Goal: Task Accomplishment & Management: Manage account settings

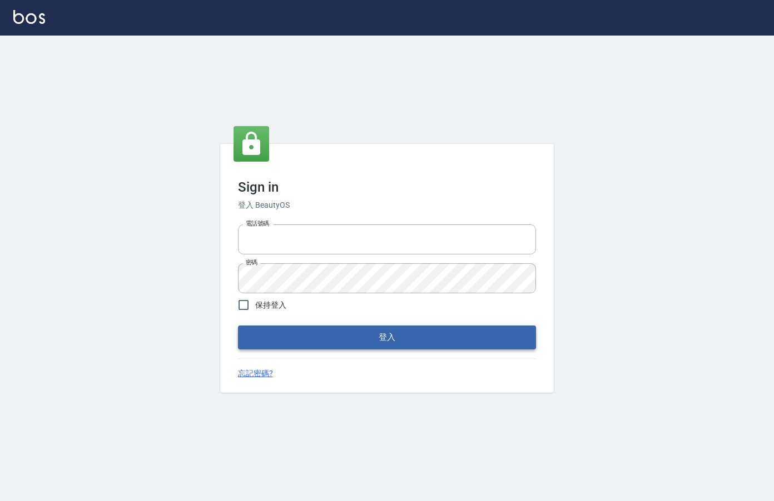
type input "0912850395"
click at [299, 336] on button "登入" at bounding box center [387, 337] width 298 height 23
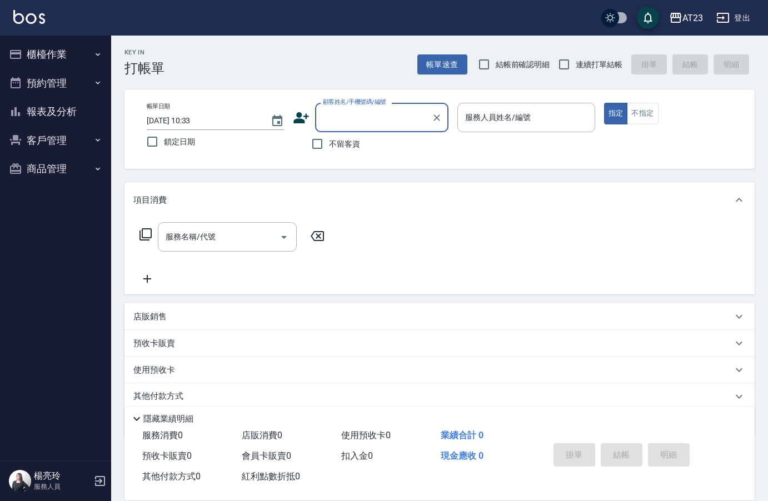
click at [55, 57] on button "櫃檯作業" at bounding box center [55, 54] width 102 height 29
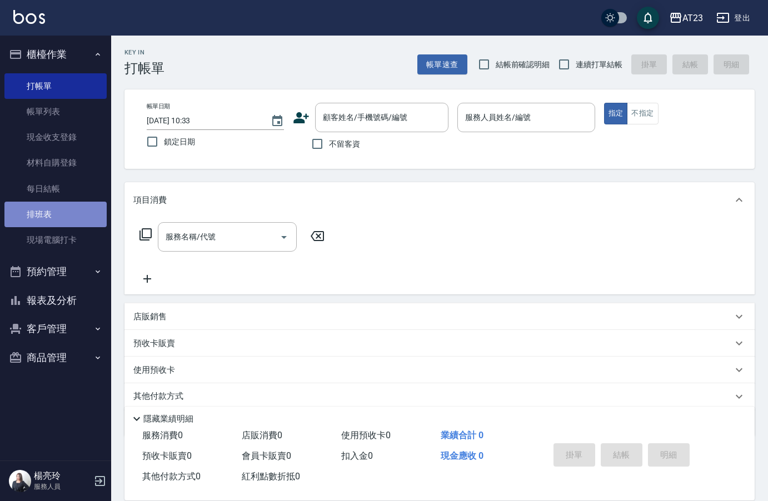
click at [58, 216] on link "排班表" at bounding box center [55, 215] width 102 height 26
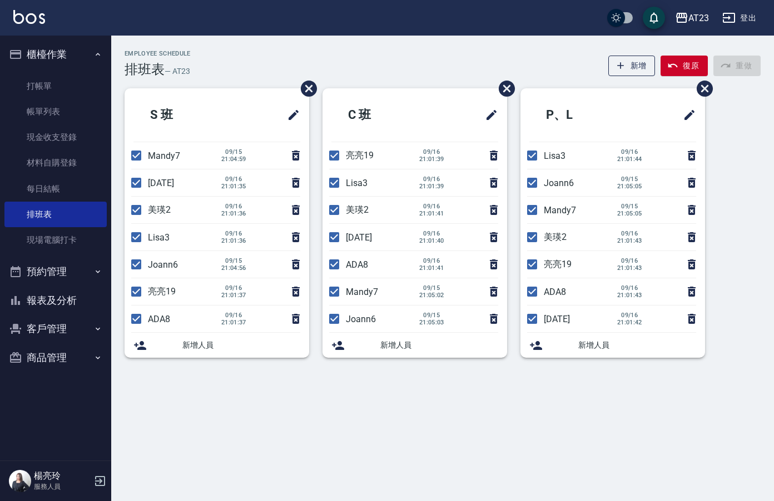
click at [137, 161] on input "checkbox" at bounding box center [135, 155] width 23 height 23
checkbox input "false"
click at [134, 177] on input "checkbox" at bounding box center [135, 182] width 23 height 23
checkbox input "false"
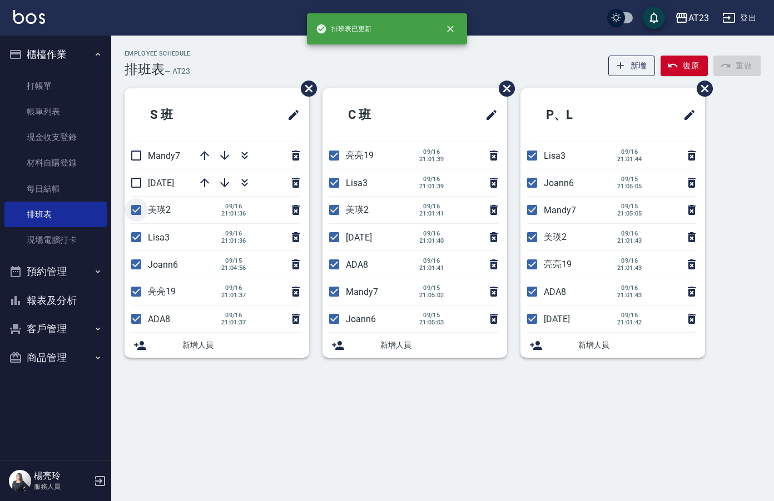
click at [138, 212] on input "checkbox" at bounding box center [135, 209] width 23 height 23
checkbox input "false"
click at [129, 248] on input "checkbox" at bounding box center [135, 237] width 23 height 23
checkbox input "false"
click at [134, 296] on input "checkbox" at bounding box center [135, 291] width 23 height 23
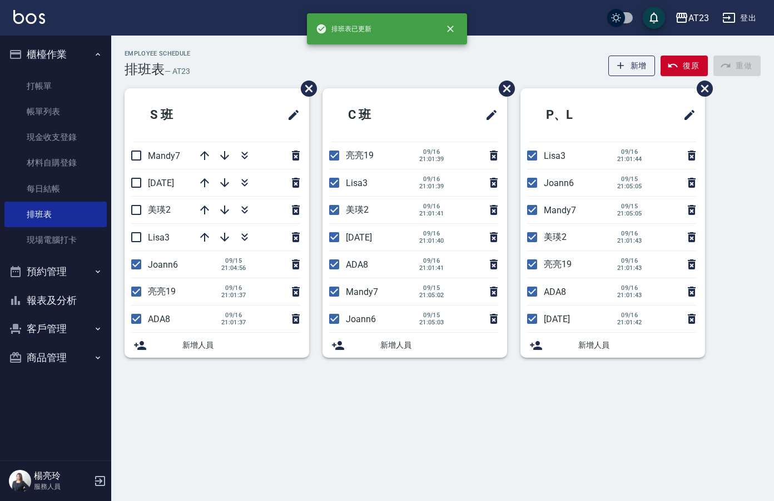
checkbox input "false"
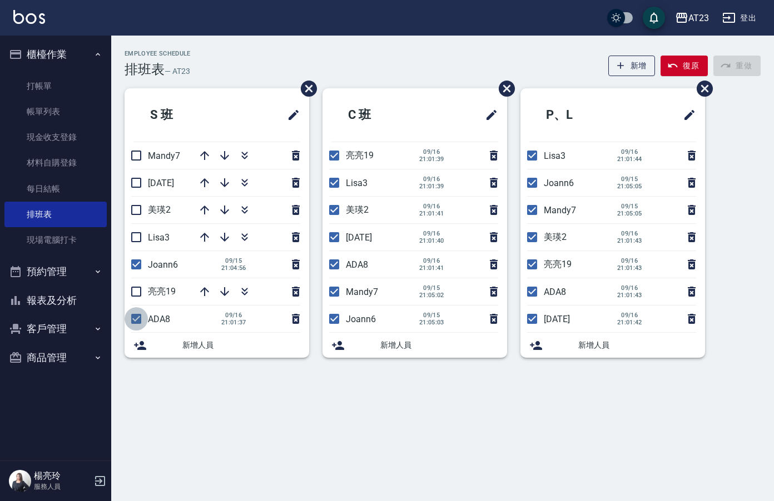
click at [139, 322] on input "checkbox" at bounding box center [135, 318] width 23 height 23
checkbox input "false"
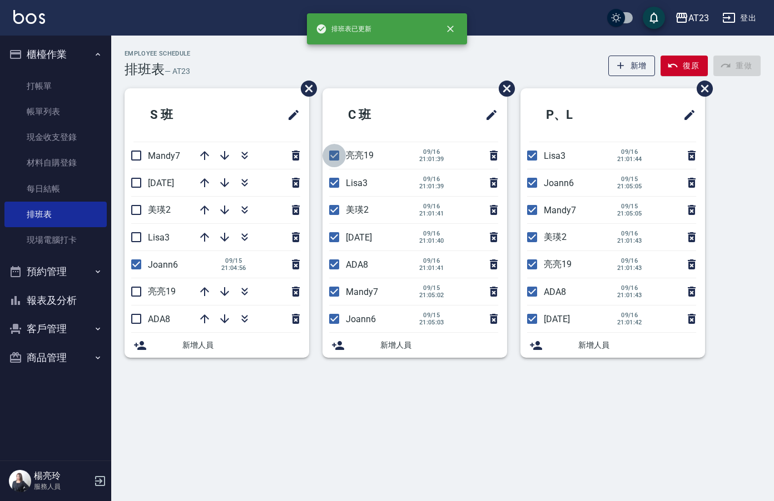
click at [335, 152] on input "checkbox" at bounding box center [333, 155] width 23 height 23
checkbox input "false"
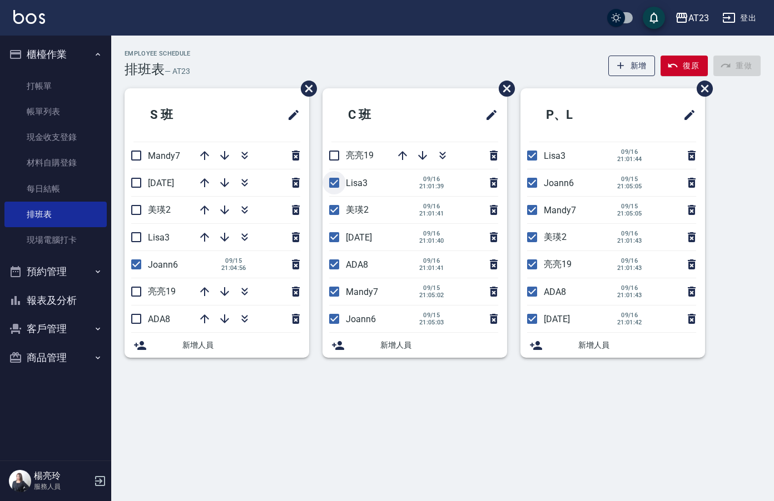
click at [334, 181] on input "checkbox" at bounding box center [333, 182] width 23 height 23
checkbox input "false"
click at [338, 208] on input "checkbox" at bounding box center [333, 209] width 23 height 23
checkbox input "false"
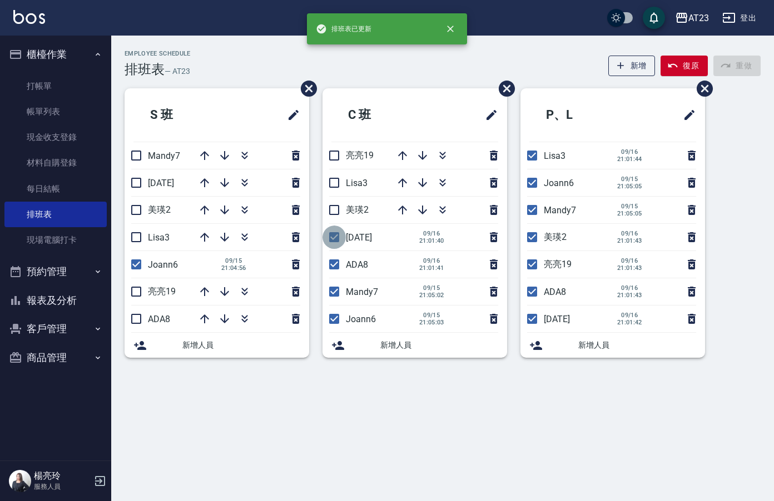
click at [331, 241] on input "checkbox" at bounding box center [333, 237] width 23 height 23
checkbox input "false"
drag, startPoint x: 335, startPoint y: 236, endPoint x: 317, endPoint y: 281, distance: 48.6
click at [317, 281] on div "C [PERSON_NAME]19 Lisa3 美瑛[DATE] ADA8 [DATE] 21:01:41 Mandy7 [DATE] 21:05:02 Jo…" at bounding box center [408, 229] width 198 height 283
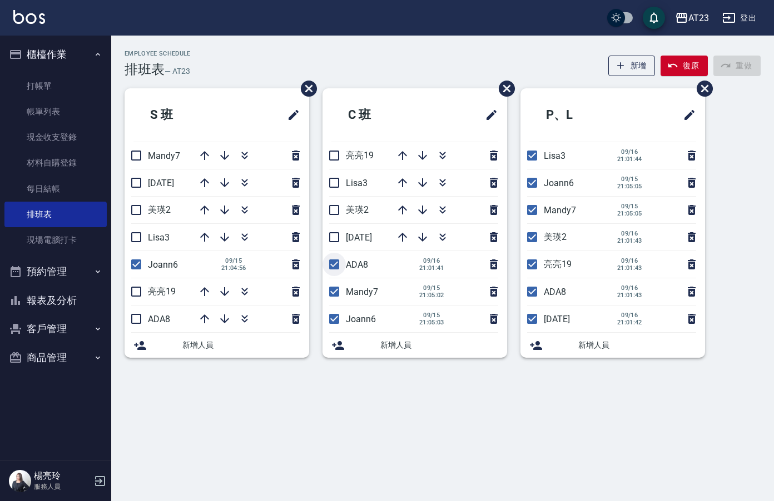
click at [334, 266] on input "checkbox" at bounding box center [333, 264] width 23 height 23
checkbox input "false"
click at [334, 291] on input "checkbox" at bounding box center [333, 291] width 23 height 23
checkbox input "false"
click at [530, 158] on input "checkbox" at bounding box center [531, 155] width 23 height 23
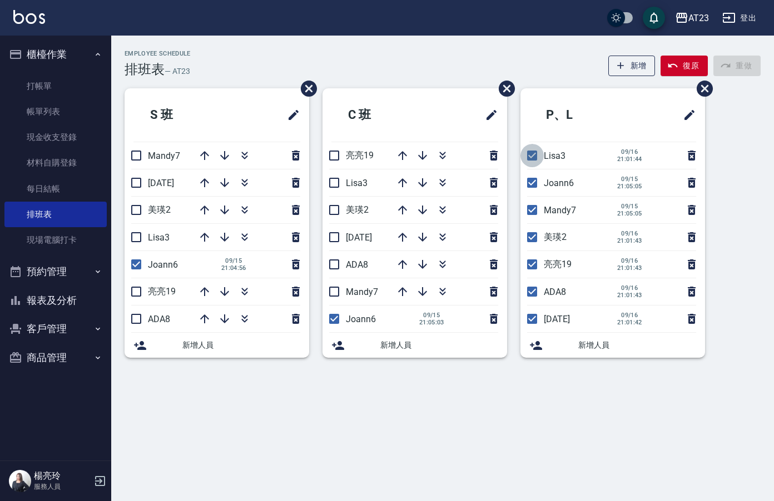
checkbox input "false"
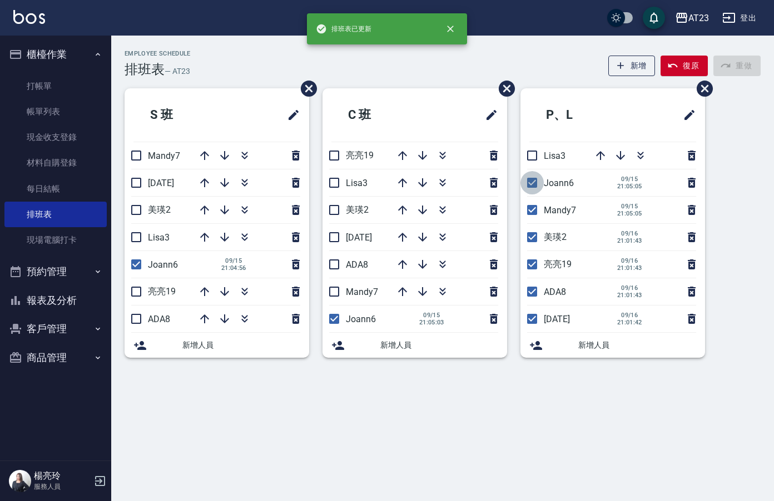
click at [527, 189] on input "checkbox" at bounding box center [531, 182] width 23 height 23
click at [529, 181] on input "checkbox" at bounding box center [531, 182] width 23 height 23
checkbox input "true"
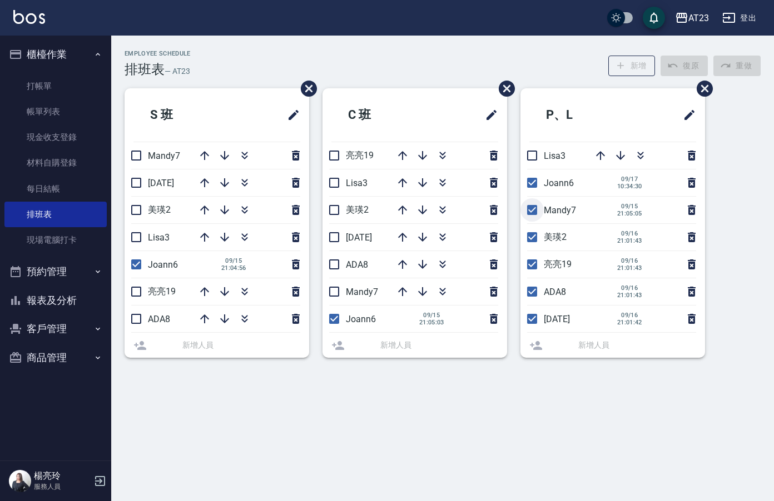
click at [532, 214] on input "checkbox" at bounding box center [531, 209] width 23 height 23
checkbox input "false"
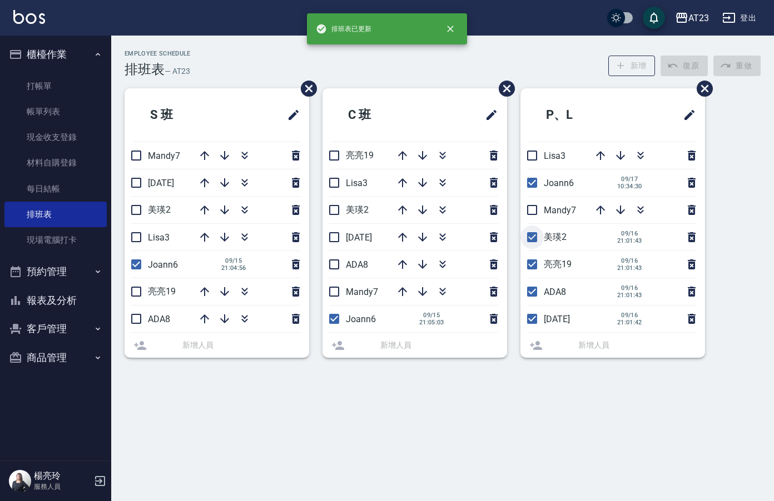
click at [534, 238] on input "checkbox" at bounding box center [531, 237] width 23 height 23
checkbox input "false"
click at [530, 263] on input "checkbox" at bounding box center [531, 264] width 23 height 23
checkbox input "false"
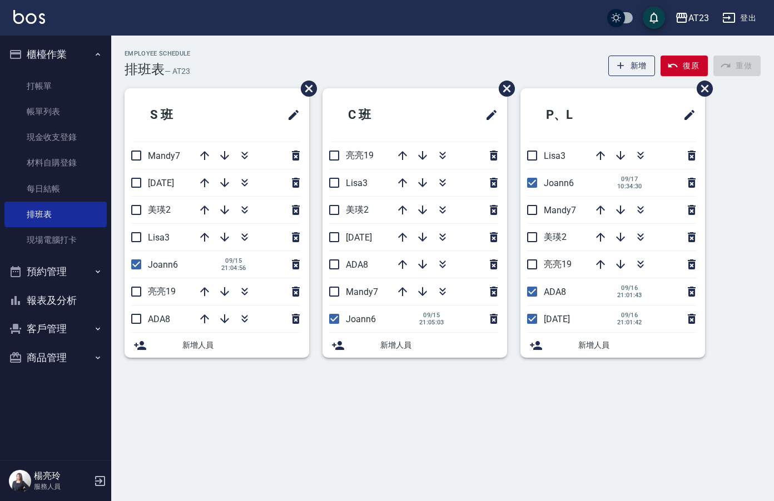
drag, startPoint x: 534, startPoint y: 292, endPoint x: 536, endPoint y: 301, distance: 9.0
click at [534, 293] on input "checkbox" at bounding box center [531, 291] width 23 height 23
checkbox input "false"
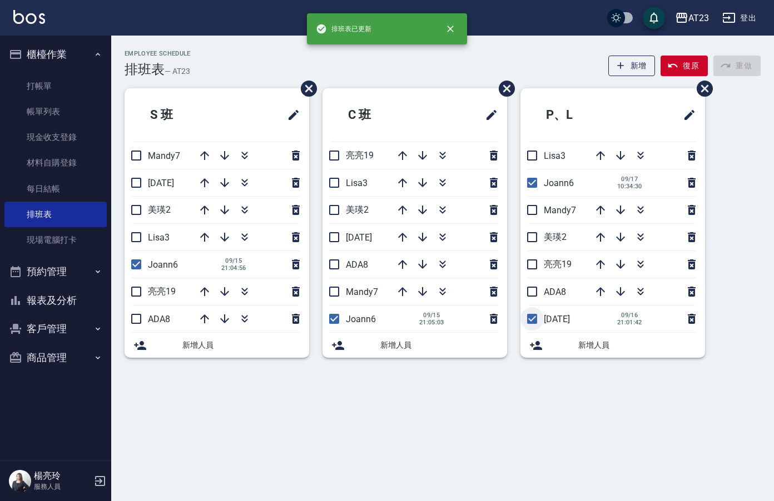
click at [535, 320] on input "checkbox" at bounding box center [531, 318] width 23 height 23
checkbox input "false"
